Goal: Find specific page/section: Find specific page/section

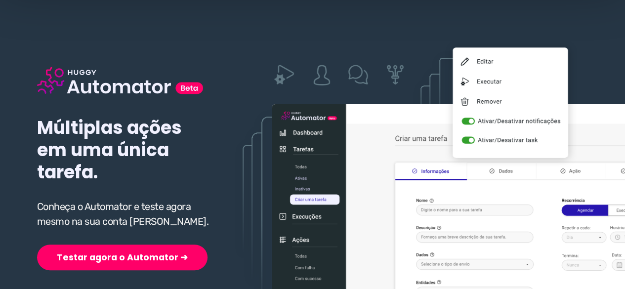
scroll to position [148, 0]
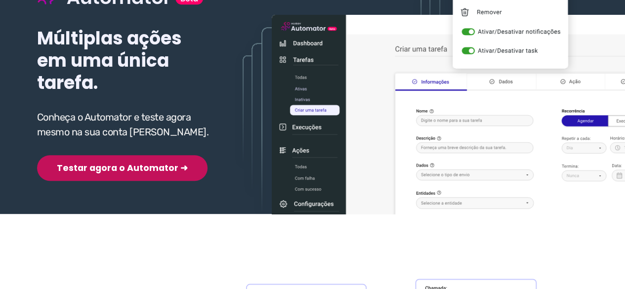
click at [92, 170] on button "Testar agora o Automator ➜" at bounding box center [122, 168] width 171 height 26
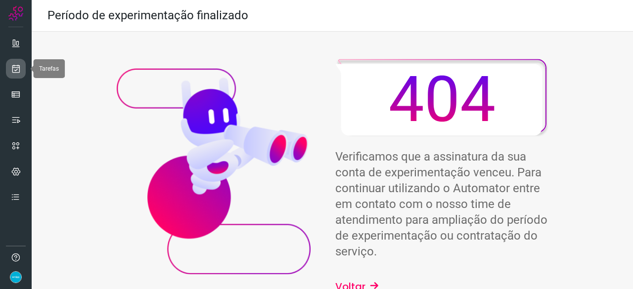
click at [14, 70] on icon at bounding box center [16, 69] width 10 height 10
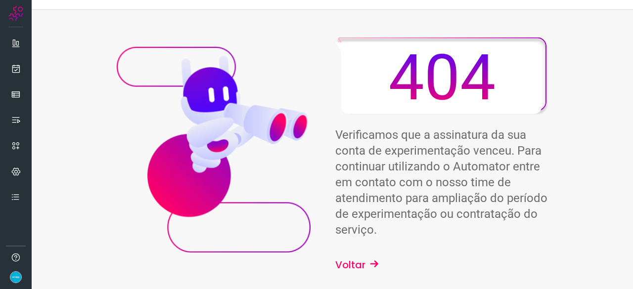
scroll to position [32, 0]
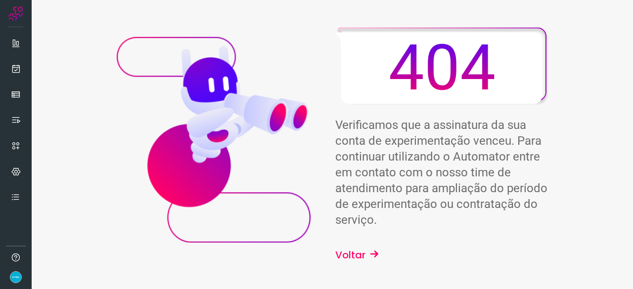
click at [356, 256] on button "Voltar" at bounding box center [357, 255] width 44 height 15
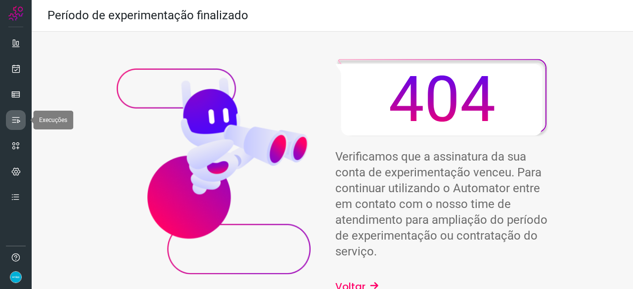
click at [16, 119] on icon at bounding box center [16, 120] width 10 height 10
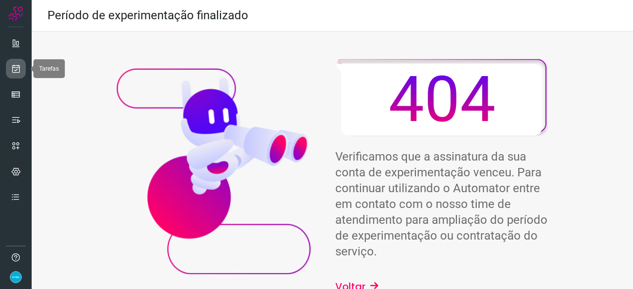
click at [14, 66] on icon at bounding box center [16, 69] width 10 height 10
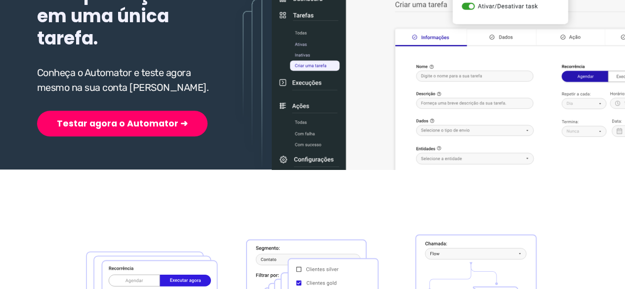
scroll to position [198, 0]
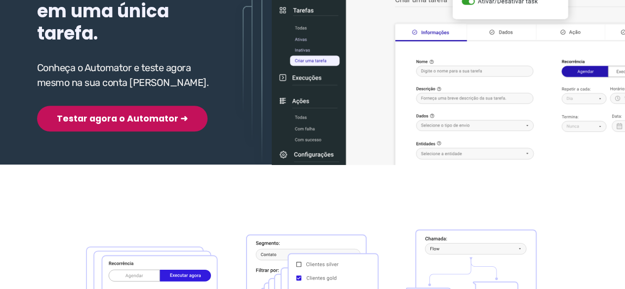
click at [109, 123] on button "Testar agora o Automator ➜" at bounding box center [122, 119] width 171 height 26
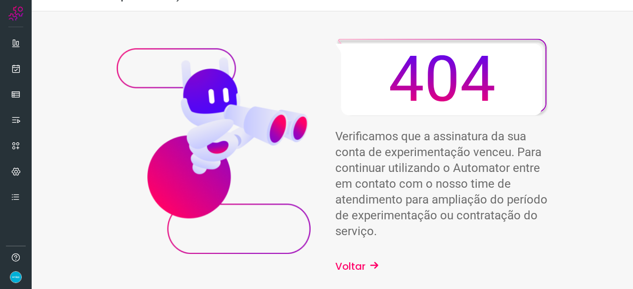
scroll to position [32, 0]
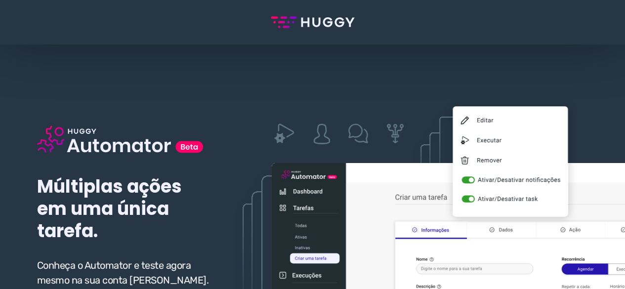
scroll to position [198, 0]
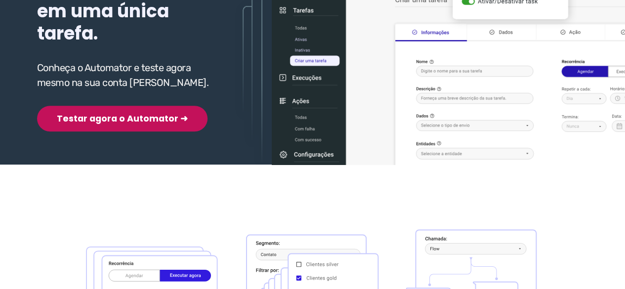
click at [105, 120] on button "Testar agora o Automator ➜" at bounding box center [122, 119] width 171 height 26
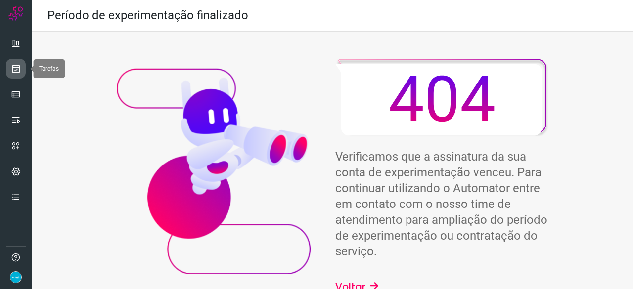
click at [17, 71] on icon at bounding box center [16, 69] width 10 height 10
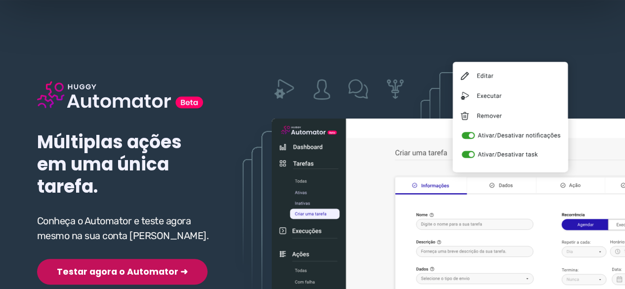
scroll to position [99, 0]
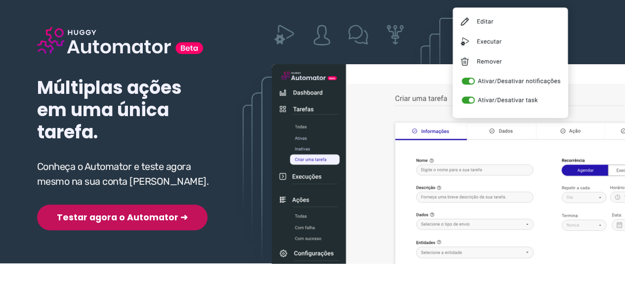
click at [95, 220] on button "Testar agora o Automator ➜" at bounding box center [122, 218] width 171 height 26
click at [101, 218] on button "Testar agora o Automator ➜" at bounding box center [122, 218] width 171 height 26
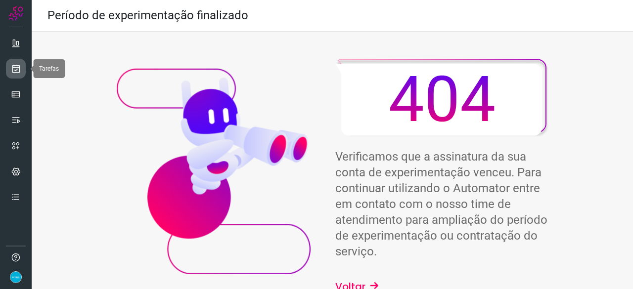
click at [11, 68] on icon at bounding box center [16, 69] width 10 height 10
click at [14, 69] on icon at bounding box center [16, 69] width 10 height 10
click at [17, 64] on icon at bounding box center [16, 69] width 10 height 10
click at [21, 66] on link at bounding box center [16, 69] width 20 height 20
click at [20, 69] on icon at bounding box center [16, 69] width 10 height 10
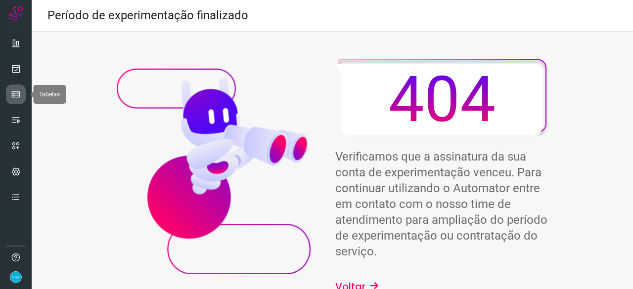
click at [20, 93] on icon at bounding box center [16, 94] width 10 height 10
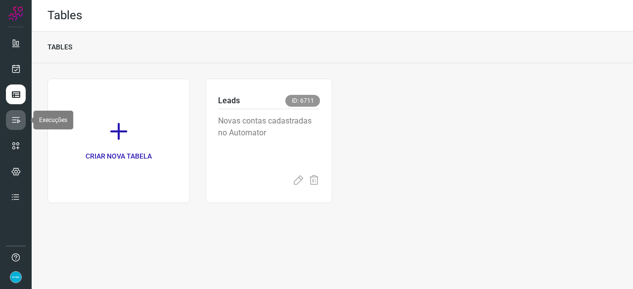
click at [15, 120] on icon at bounding box center [16, 120] width 10 height 10
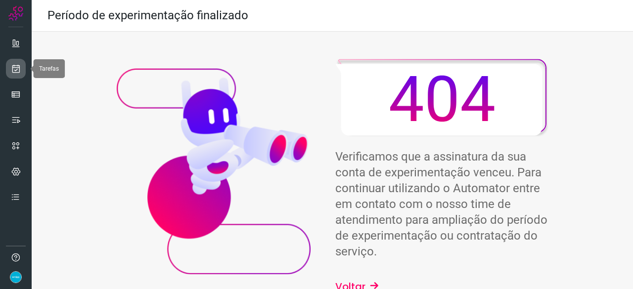
click at [22, 65] on link at bounding box center [16, 69] width 20 height 20
click at [13, 68] on icon at bounding box center [16, 69] width 10 height 10
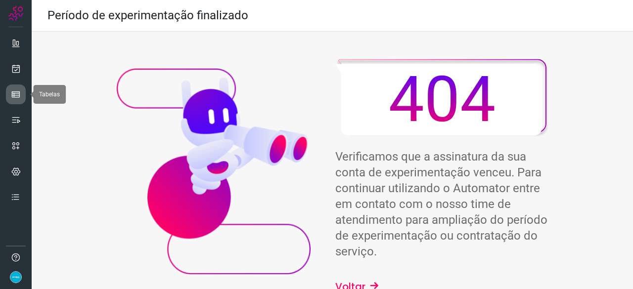
click at [18, 95] on icon at bounding box center [16, 94] width 10 height 10
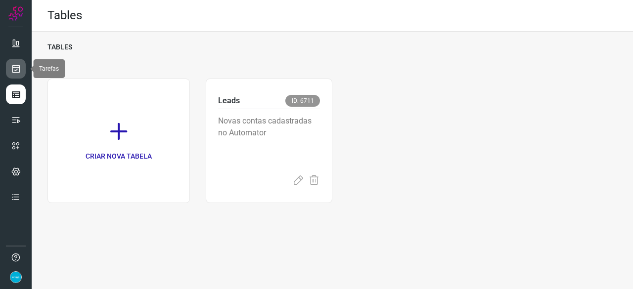
click at [16, 69] on icon at bounding box center [16, 69] width 10 height 10
